Goal: Use online tool/utility

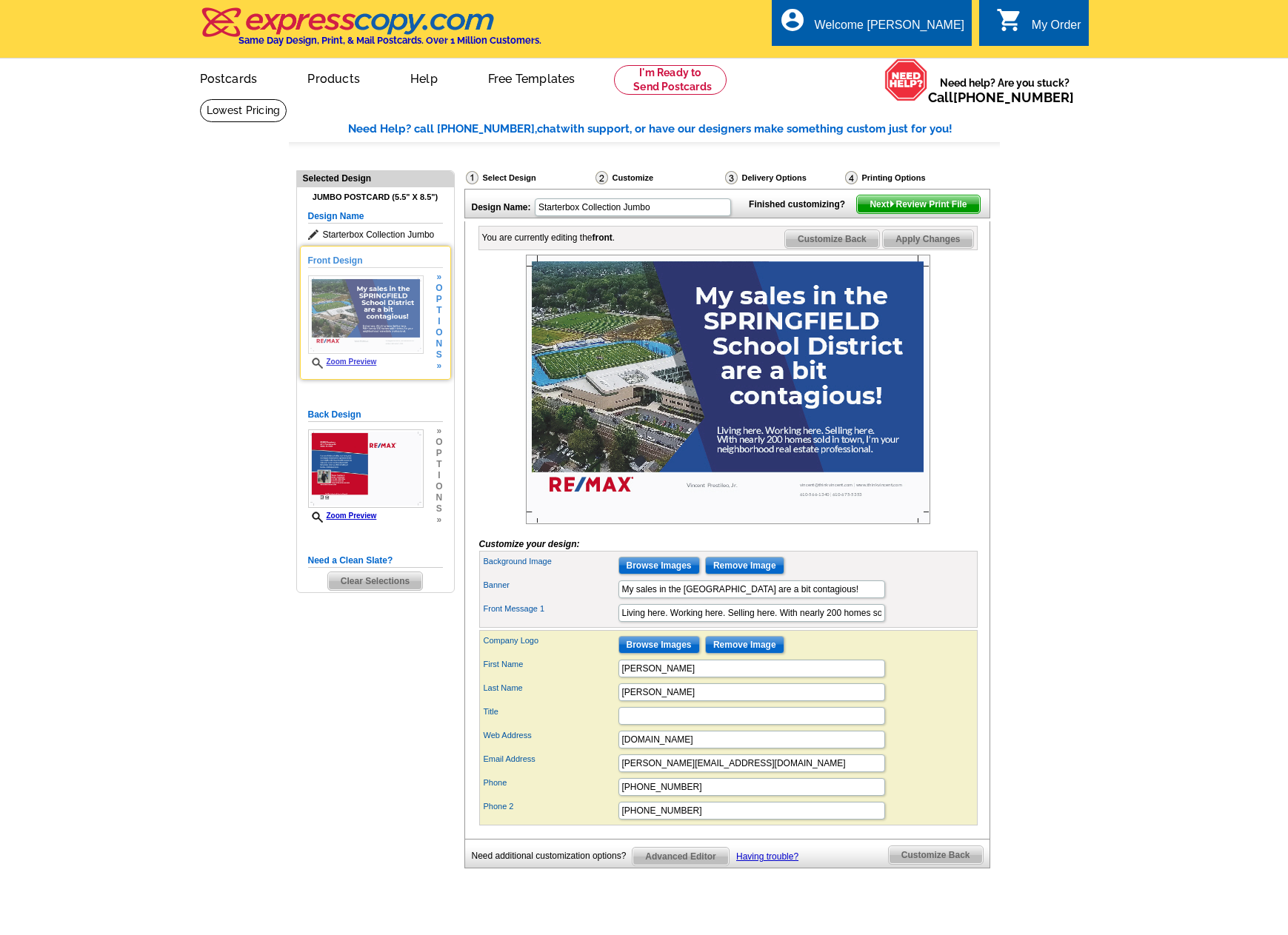
click at [367, 303] on img at bounding box center [366, 315] width 115 height 79
click at [436, 312] on span "t" at bounding box center [439, 311] width 7 height 12
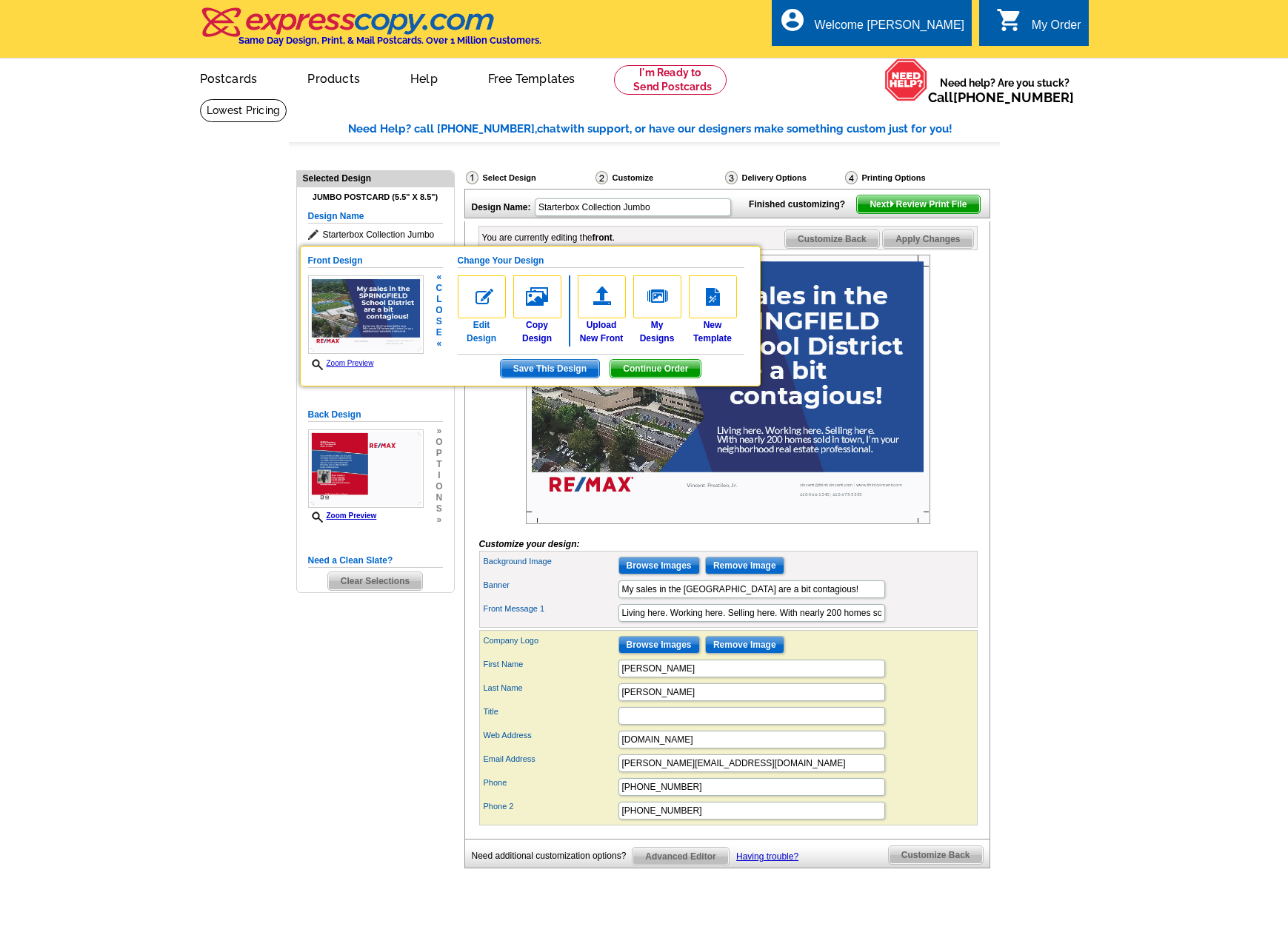
click at [485, 304] on img at bounding box center [482, 297] width 48 height 43
